Goal: Download file/media

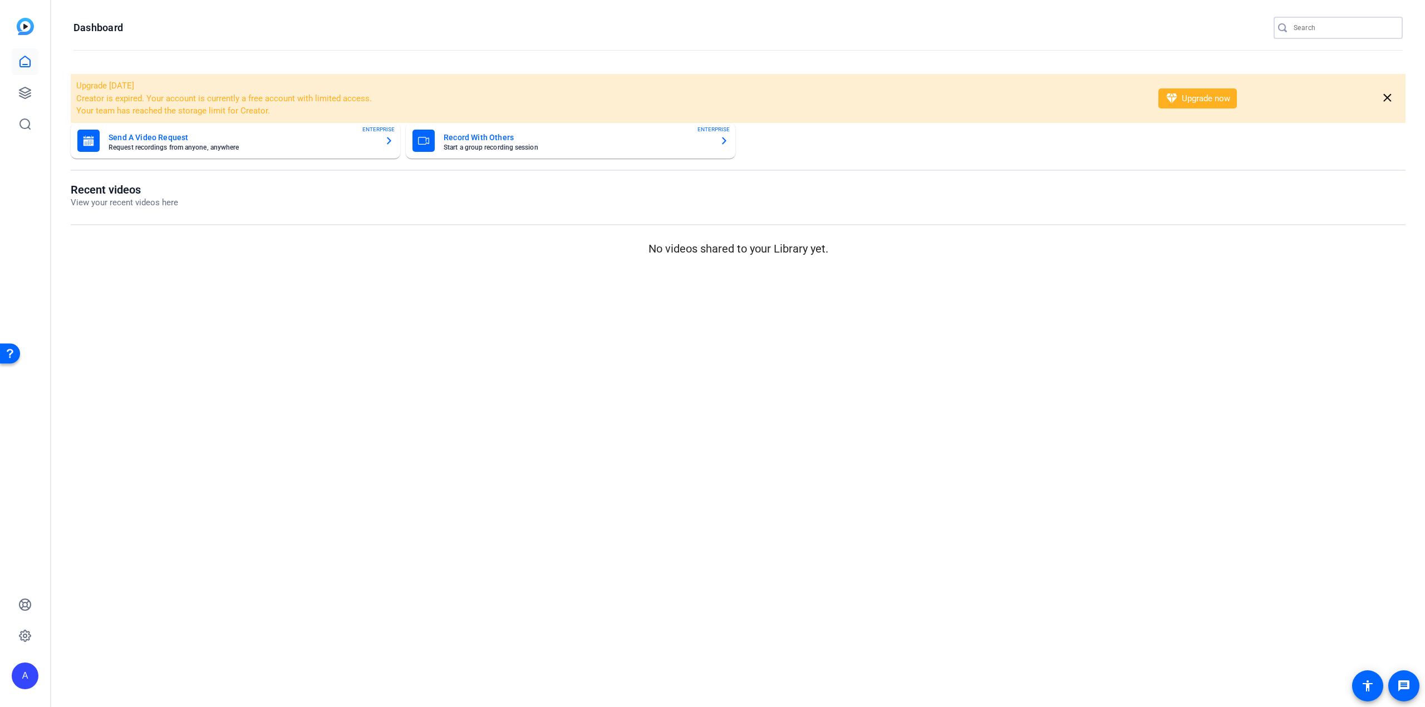
click at [1310, 30] on input "Search" at bounding box center [1343, 27] width 100 height 13
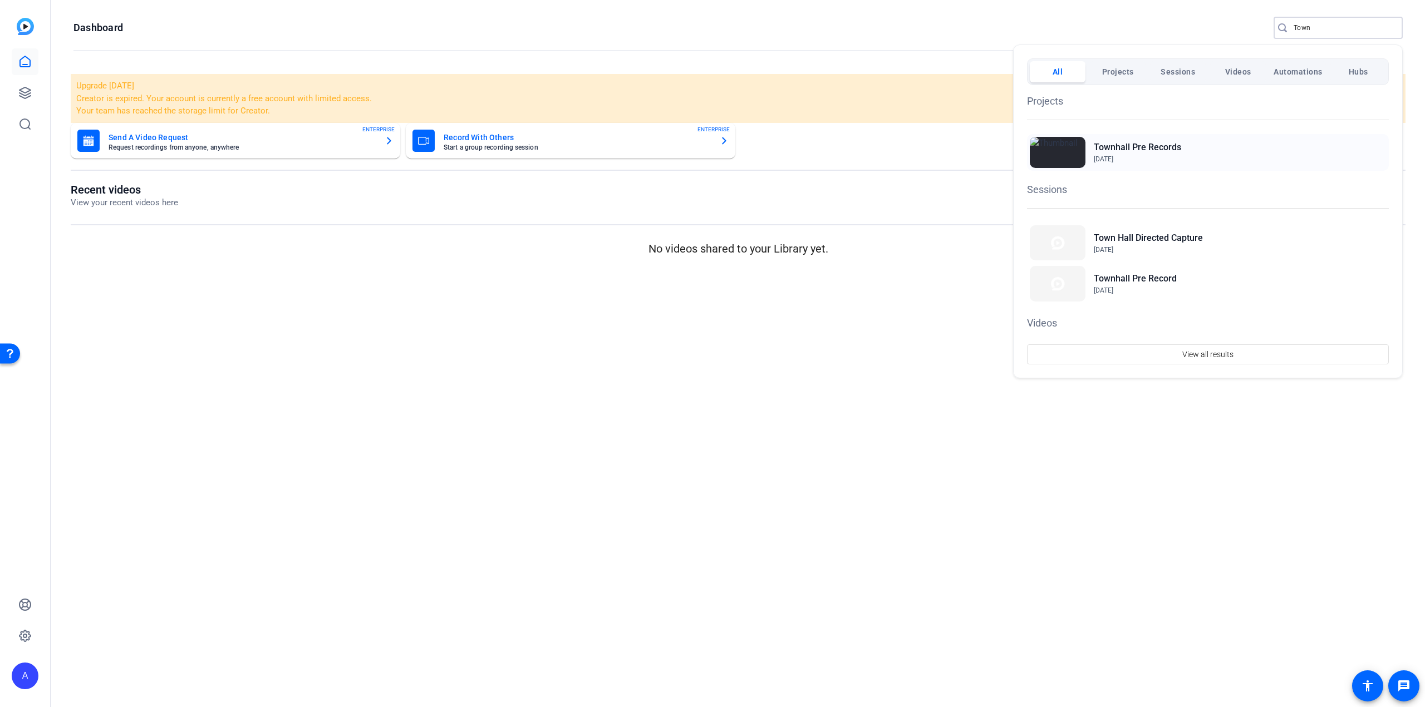
type input "Town"
click at [1150, 145] on h2 "Townhall Pre Records" at bounding box center [1137, 147] width 87 height 13
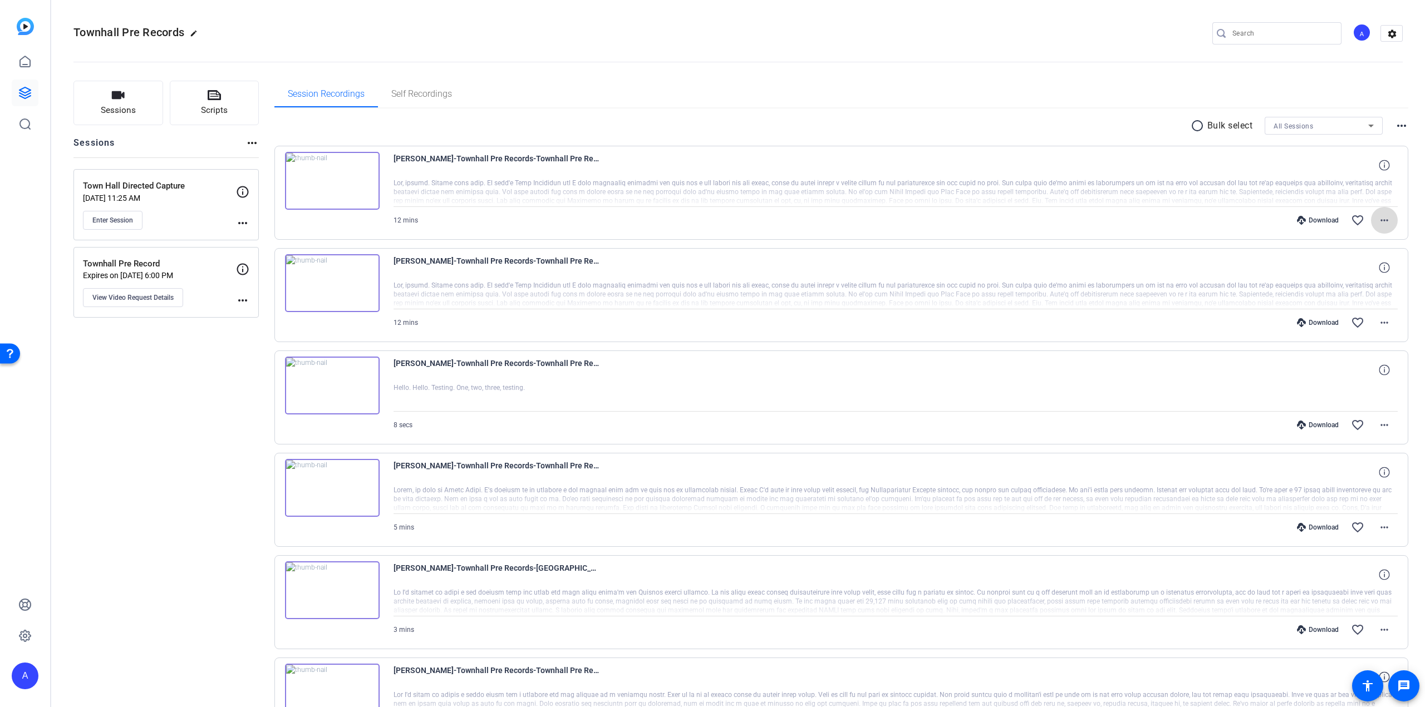
click at [1377, 218] on mat-icon "more_horiz" at bounding box center [1383, 220] width 13 height 13
click at [1353, 267] on span "Download MP4" at bounding box center [1349, 270] width 67 height 13
click at [1381, 320] on mat-icon "more_horiz" at bounding box center [1383, 322] width 13 height 13
click at [1352, 370] on span "Download MP4" at bounding box center [1349, 372] width 67 height 13
click at [325, 268] on img at bounding box center [332, 283] width 95 height 58
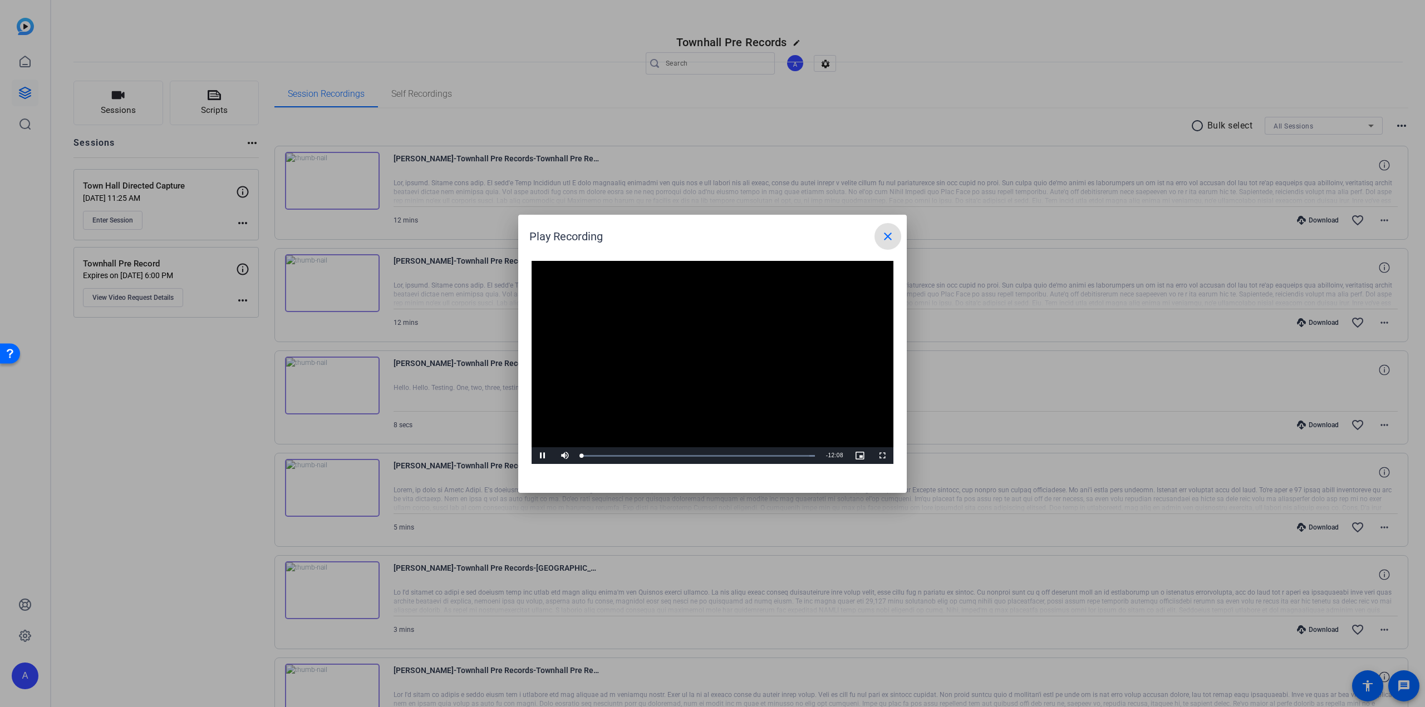
click at [704, 357] on video "Video Player" at bounding box center [712, 363] width 362 height 204
click at [540, 456] on span "Video Player" at bounding box center [542, 456] width 22 height 0
click at [622, 455] on div "Loaded : 100.00% 02:08 02:08" at bounding box center [698, 456] width 233 height 3
click at [883, 231] on mat-icon "close" at bounding box center [887, 236] width 13 height 13
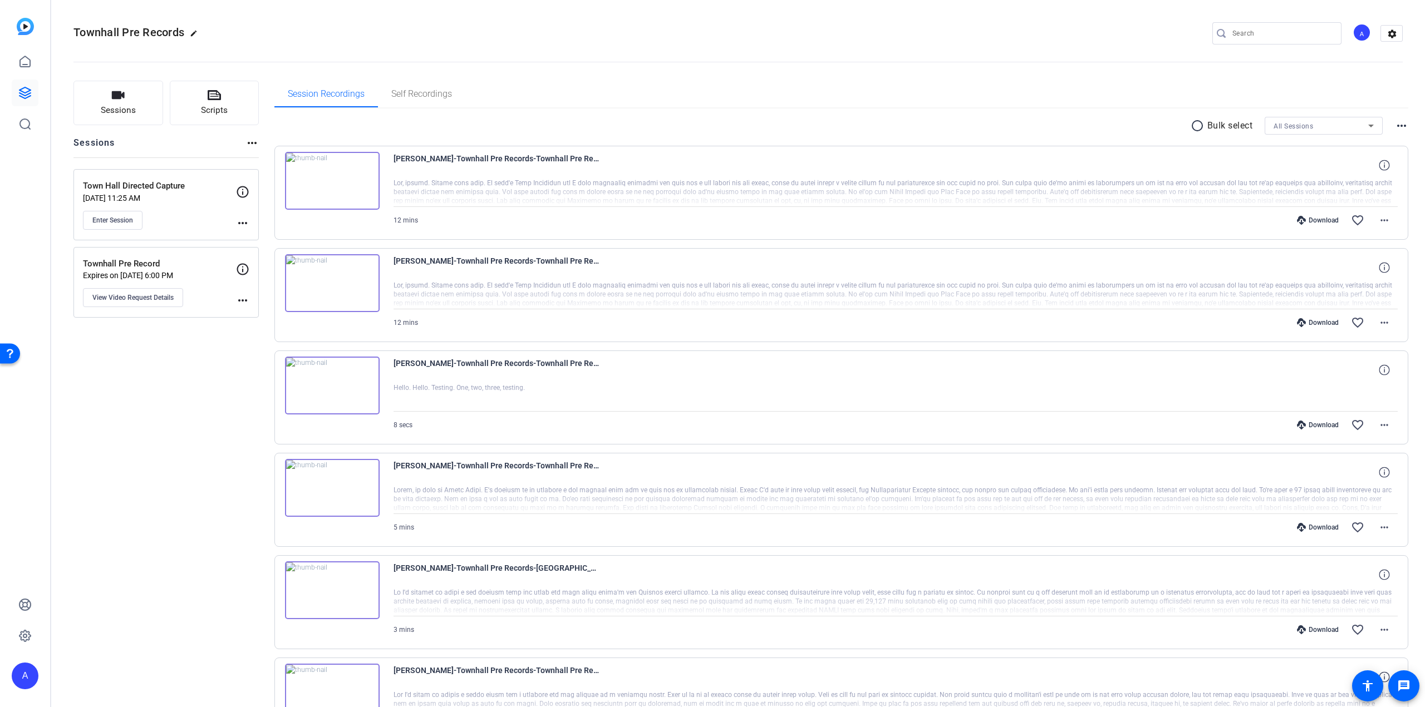
click at [161, 590] on div "Sessions Scripts Sessions more_horiz Town Hall Directed Capture [DATE] 11:25 AM…" at bounding box center [165, 649] width 185 height 1136
